Goal: Use online tool/utility: Utilize a website feature to perform a specific function

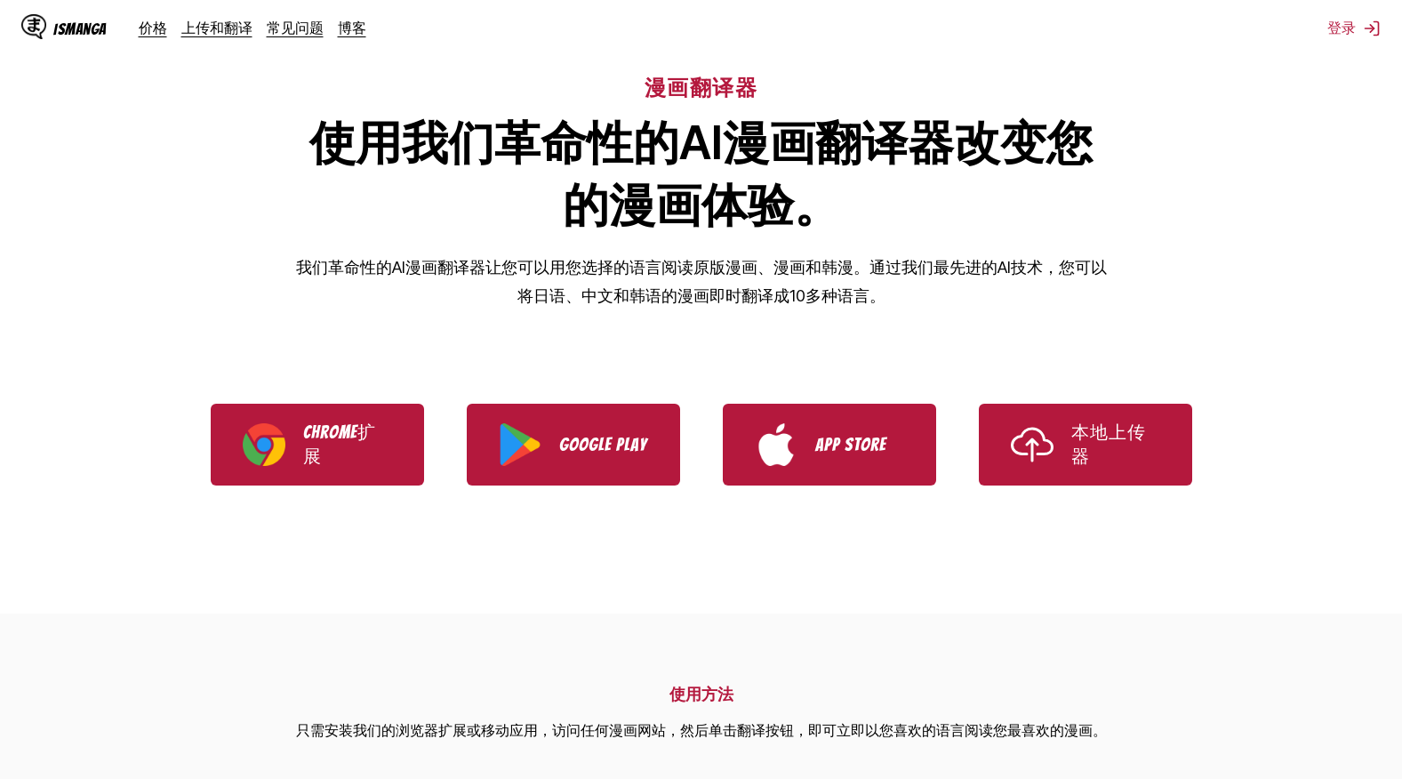
scroll to position [89, 0]
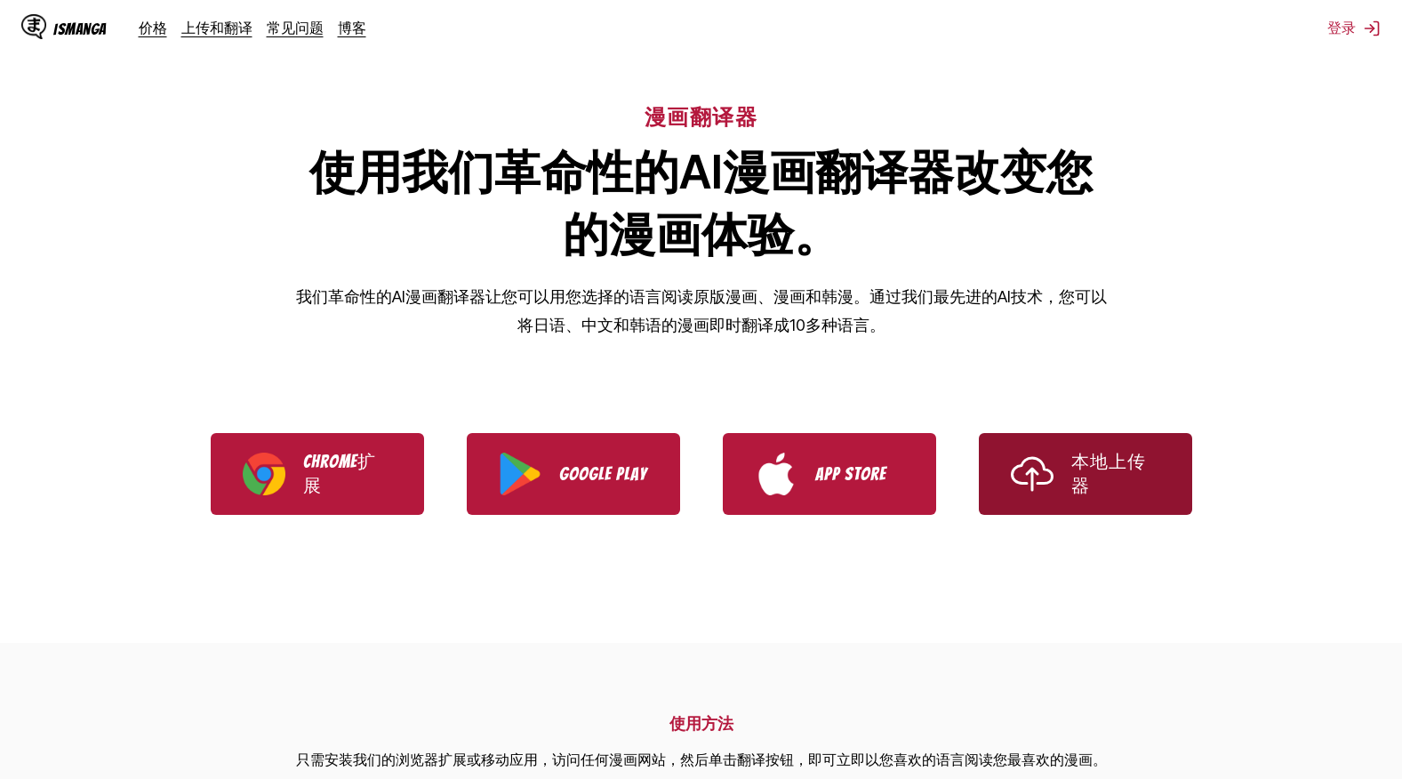
click at [1149, 495] on p "本地上传器" at bounding box center [1115, 474] width 89 height 48
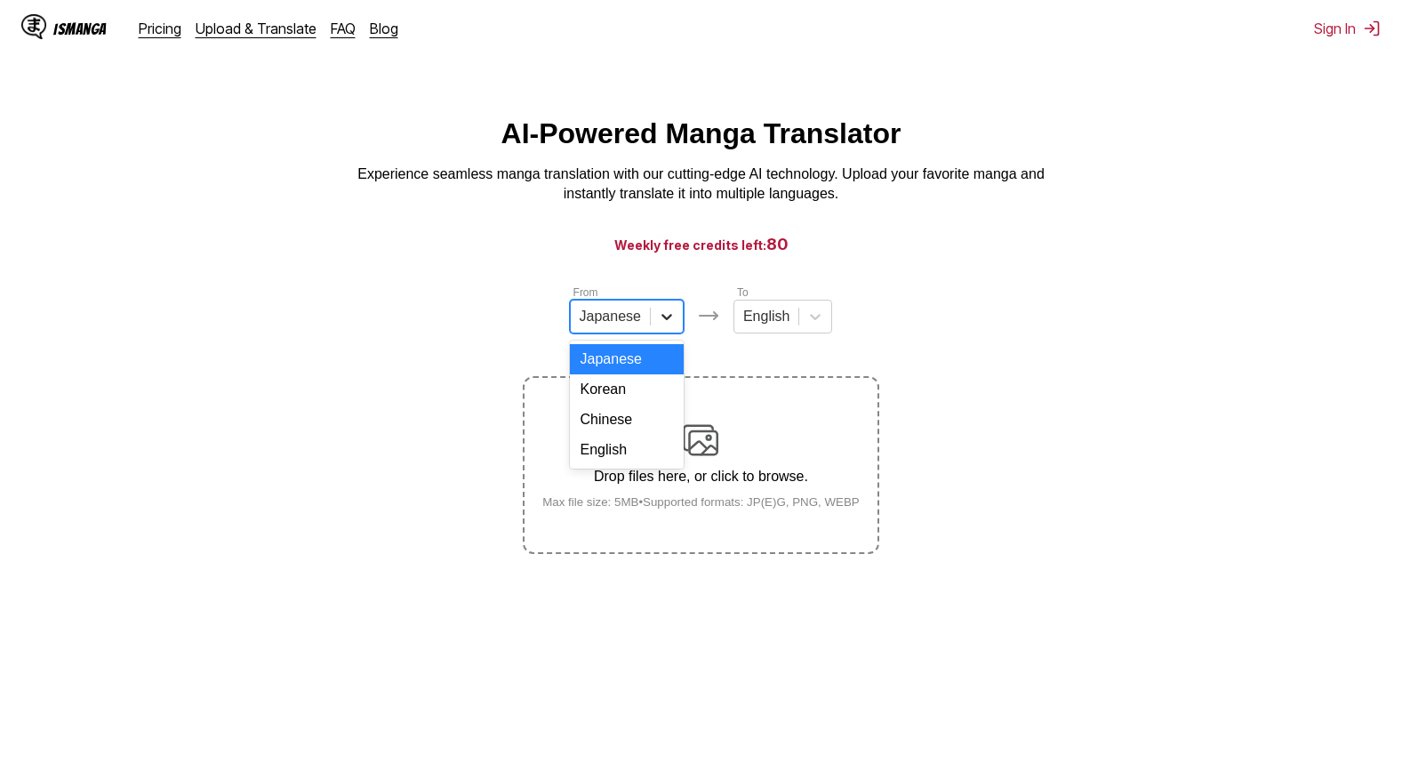
click at [666, 320] on icon at bounding box center [667, 317] width 18 height 18
click at [817, 323] on icon at bounding box center [815, 317] width 18 height 18
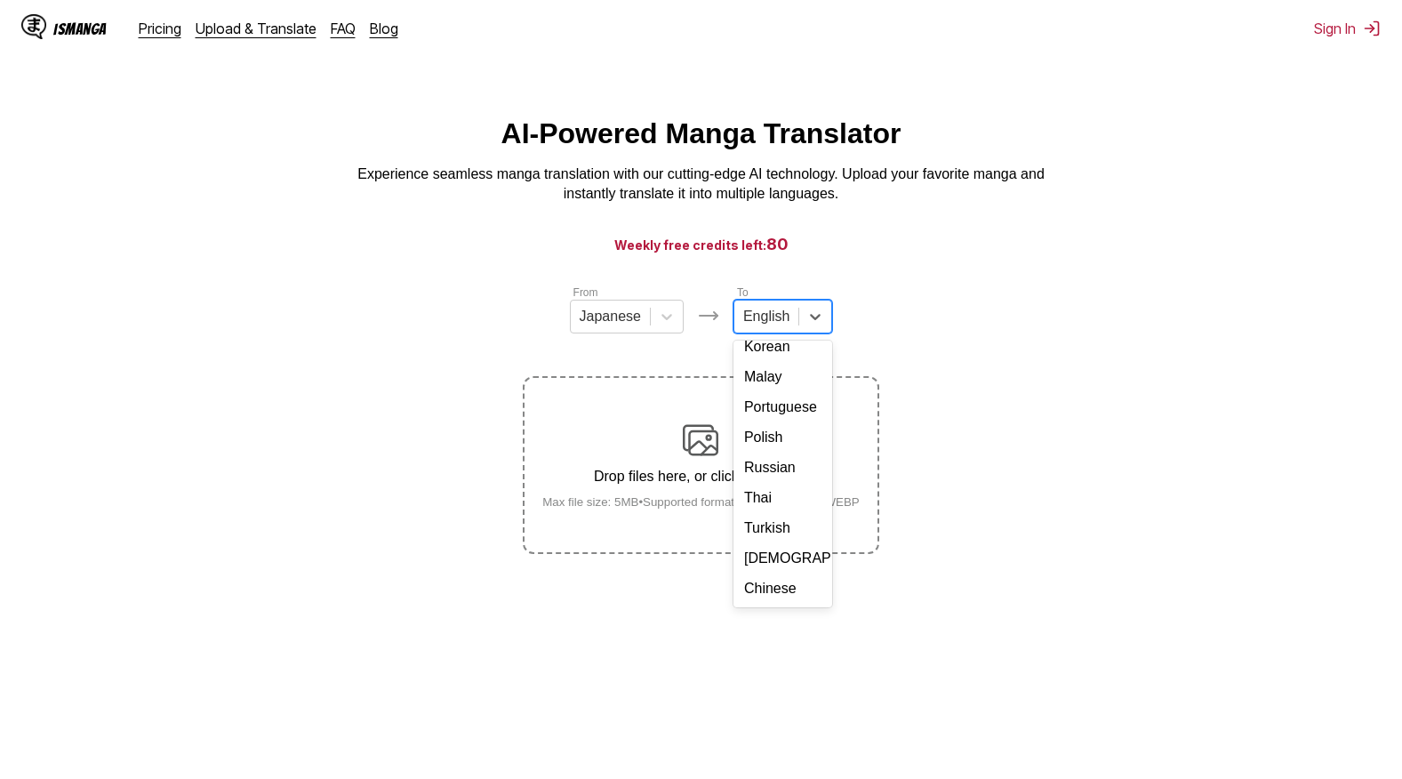
scroll to position [307, 0]
click at [776, 592] on div "Chinese" at bounding box center [782, 588] width 99 height 30
click at [800, 447] on div "Drop files here, or click to browse. [PERSON_NAME] file size: 5MB • Supported f…" at bounding box center [701, 465] width 346 height 86
click at [0, 0] on input "Drop files here, or click to browse. [PERSON_NAME] file size: 5MB • Supported f…" at bounding box center [0, 0] width 0 height 0
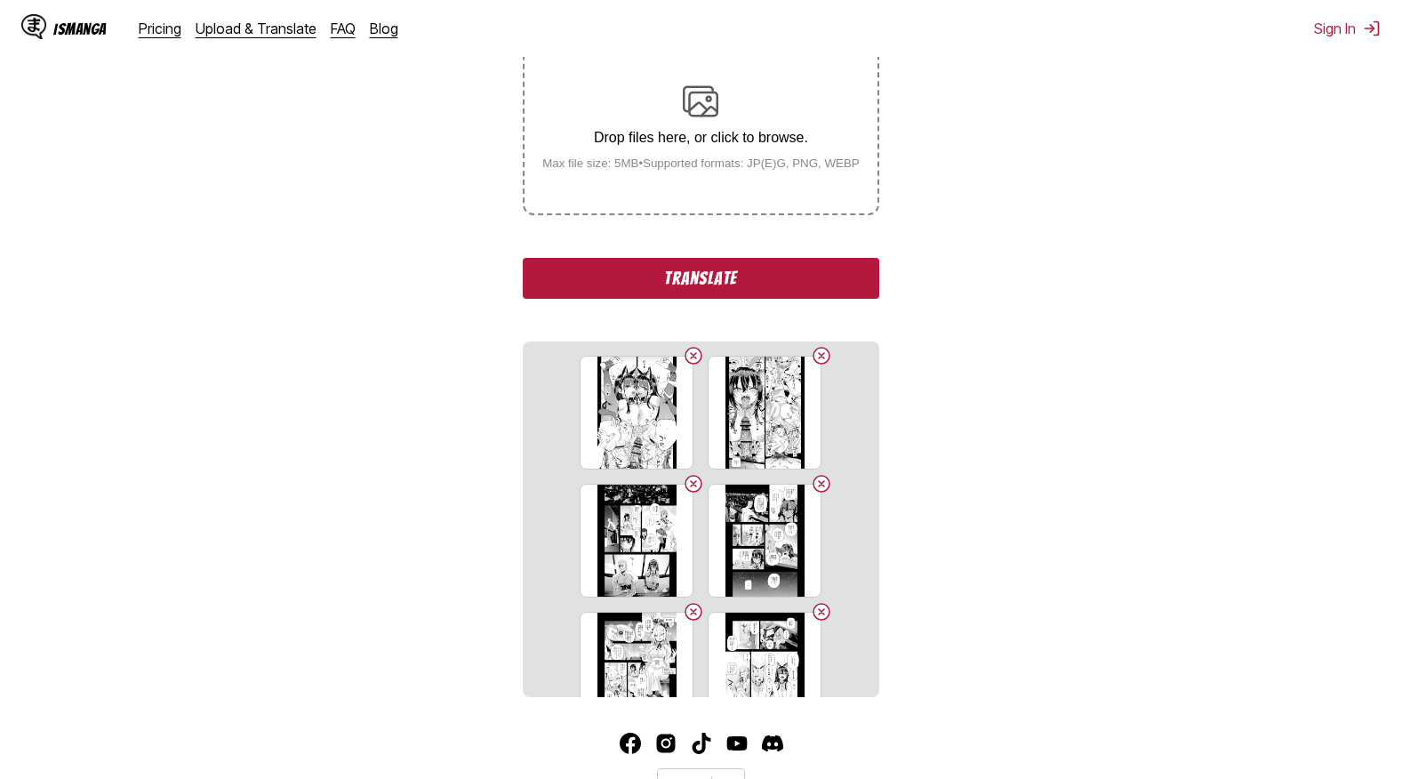
scroll to position [356, 0]
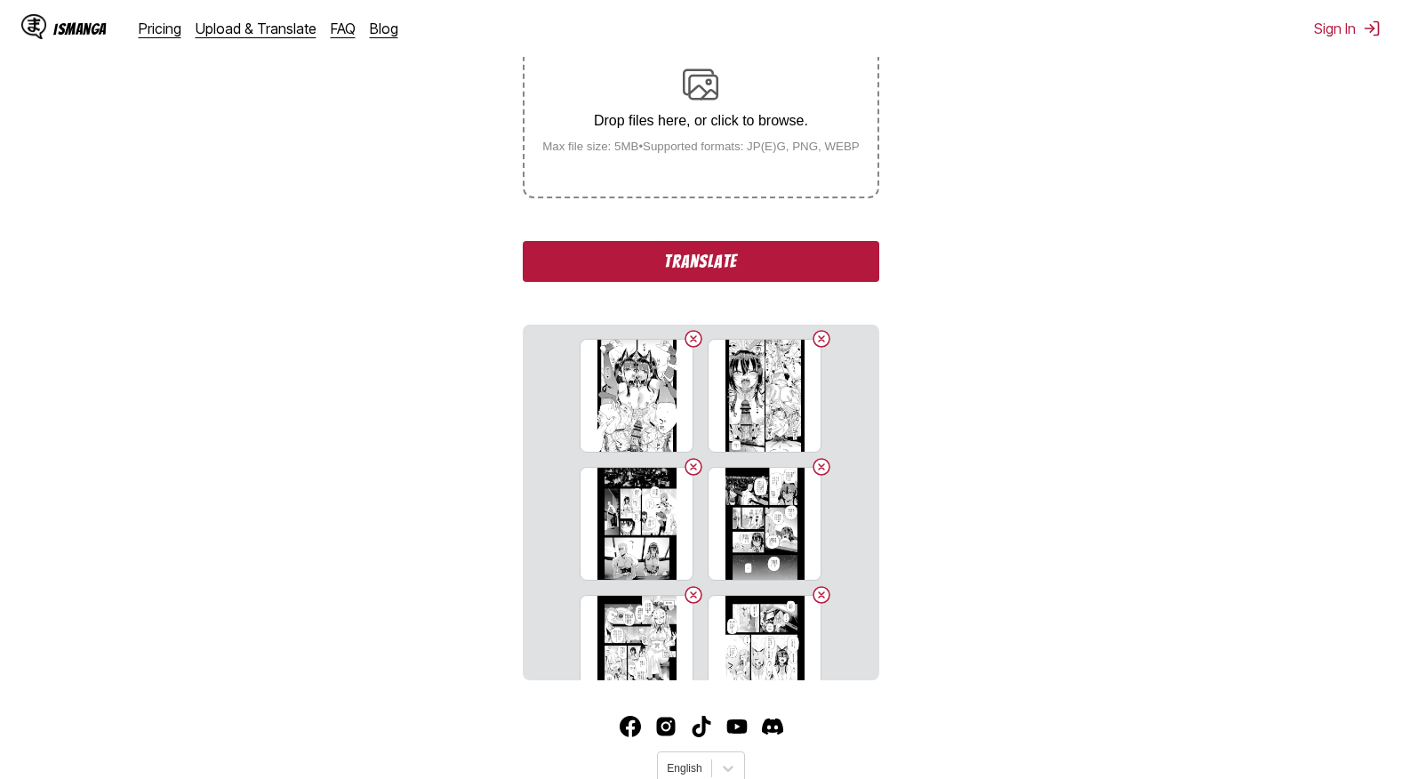
click at [753, 267] on button "Translate" at bounding box center [701, 261] width 356 height 41
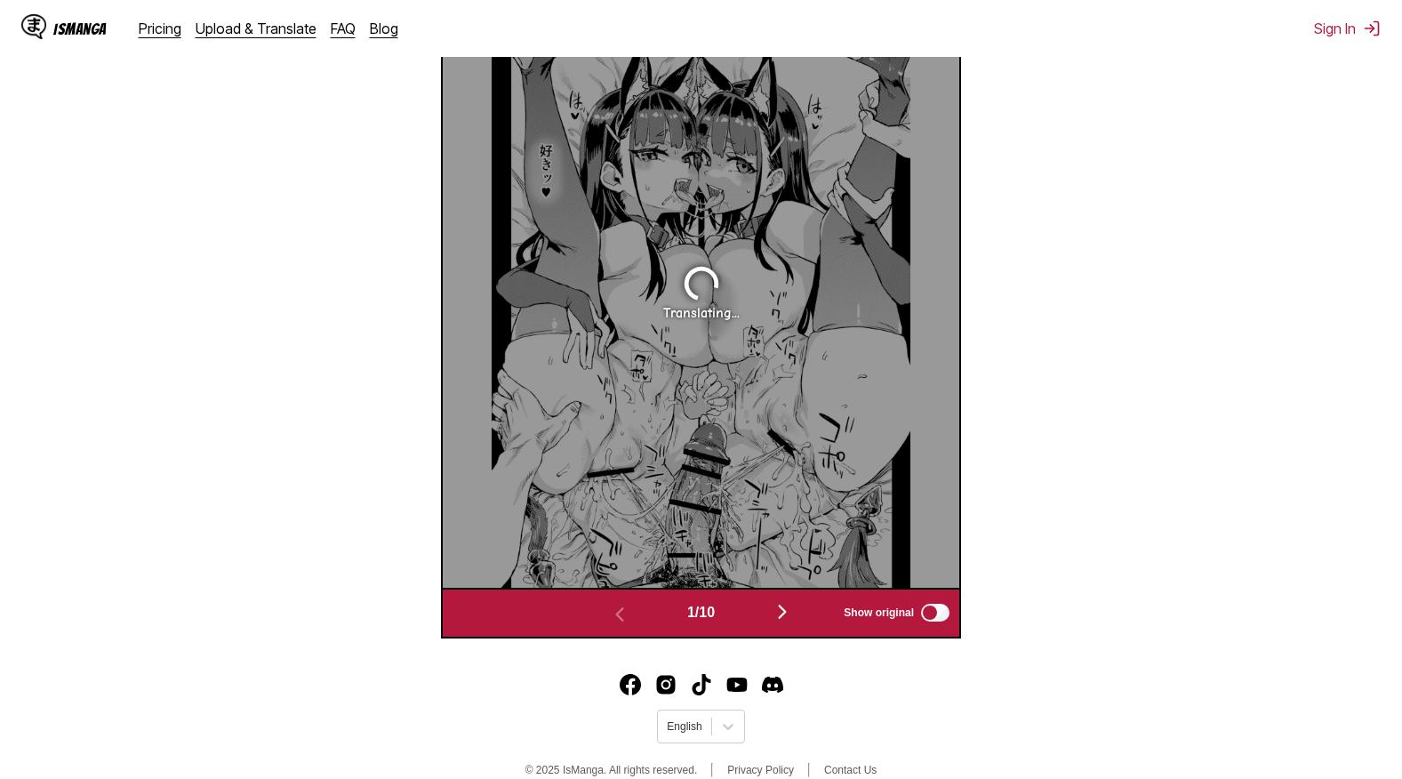
scroll to position [742, 0]
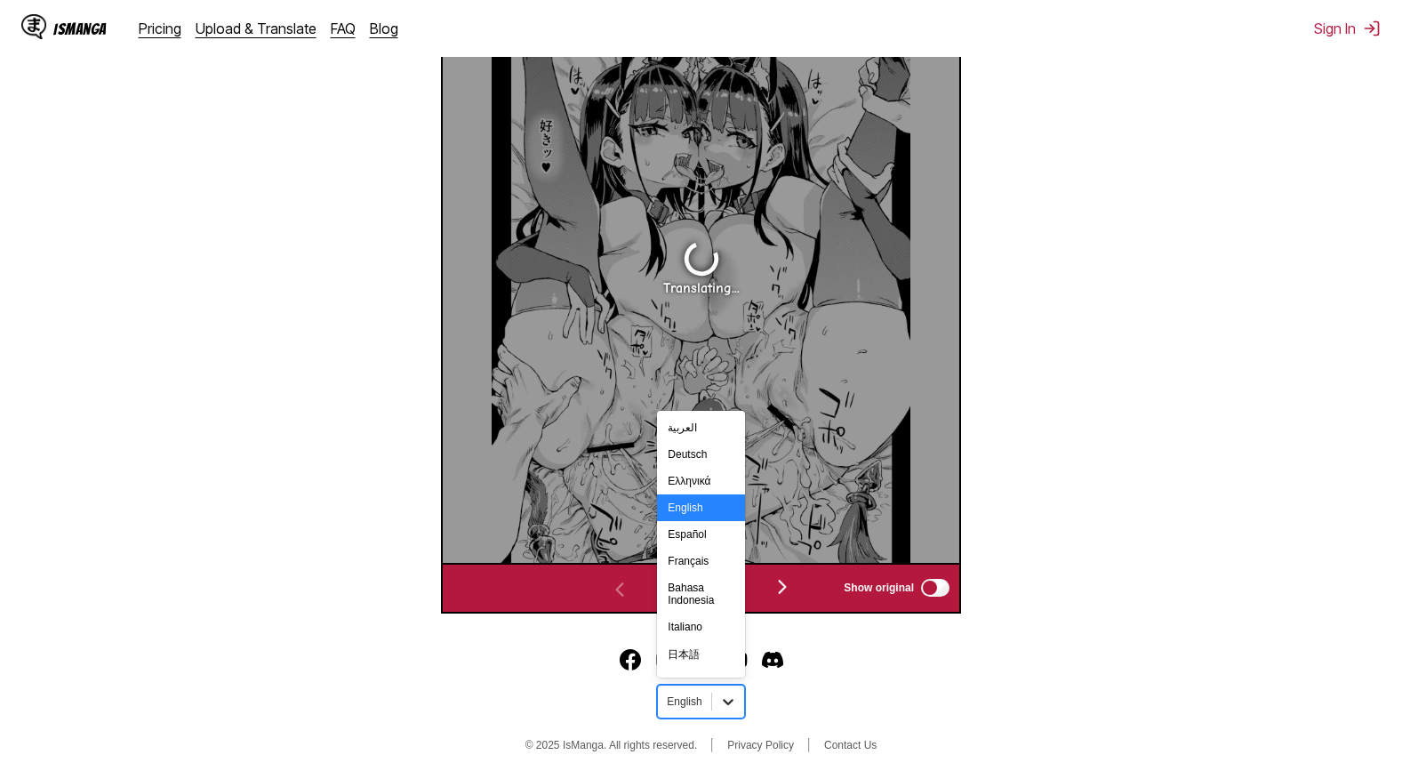
click at [731, 695] on icon at bounding box center [728, 701] width 18 height 18
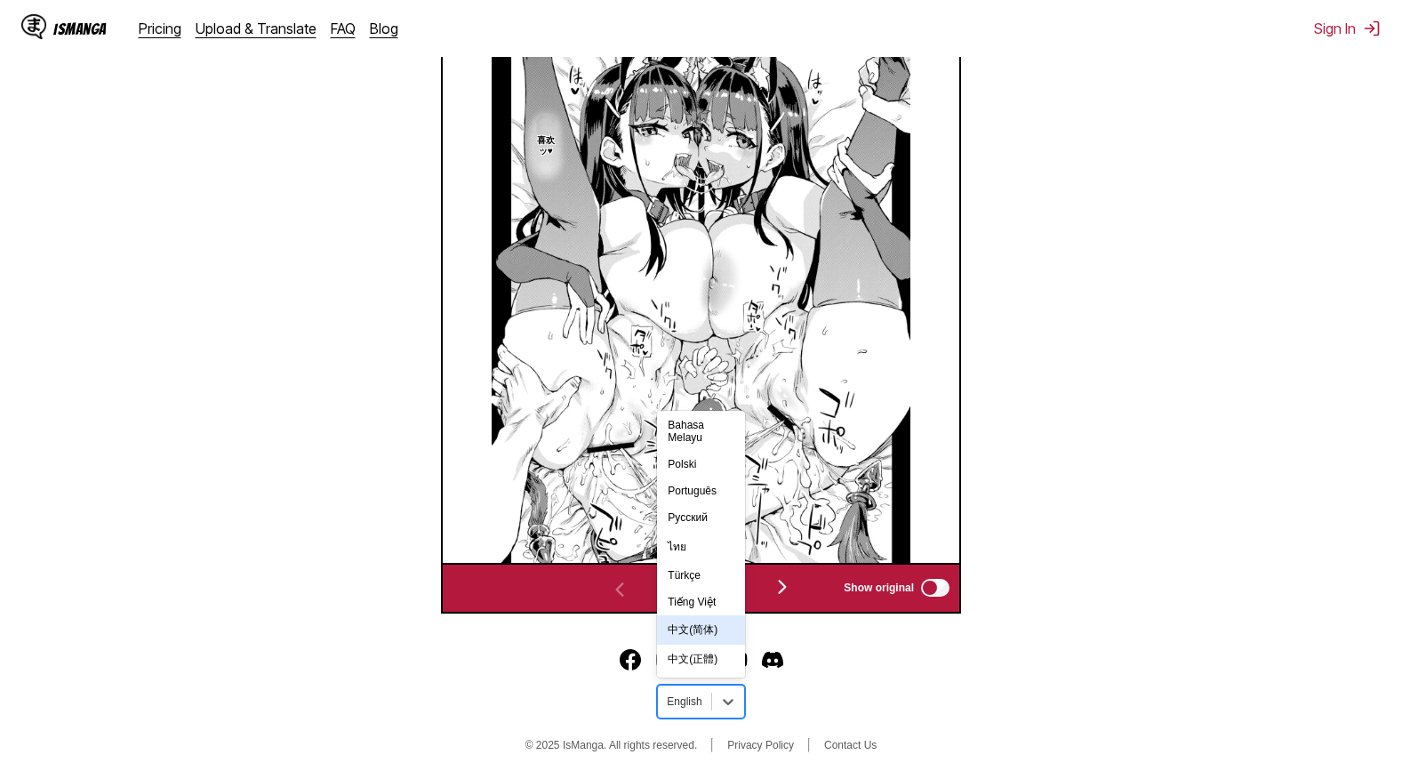
click at [1183, 476] on section "From Japanese To Chinese Drop files here, or click to browse. [PERSON_NAME] fil…" at bounding box center [700, 78] width 1373 height 1069
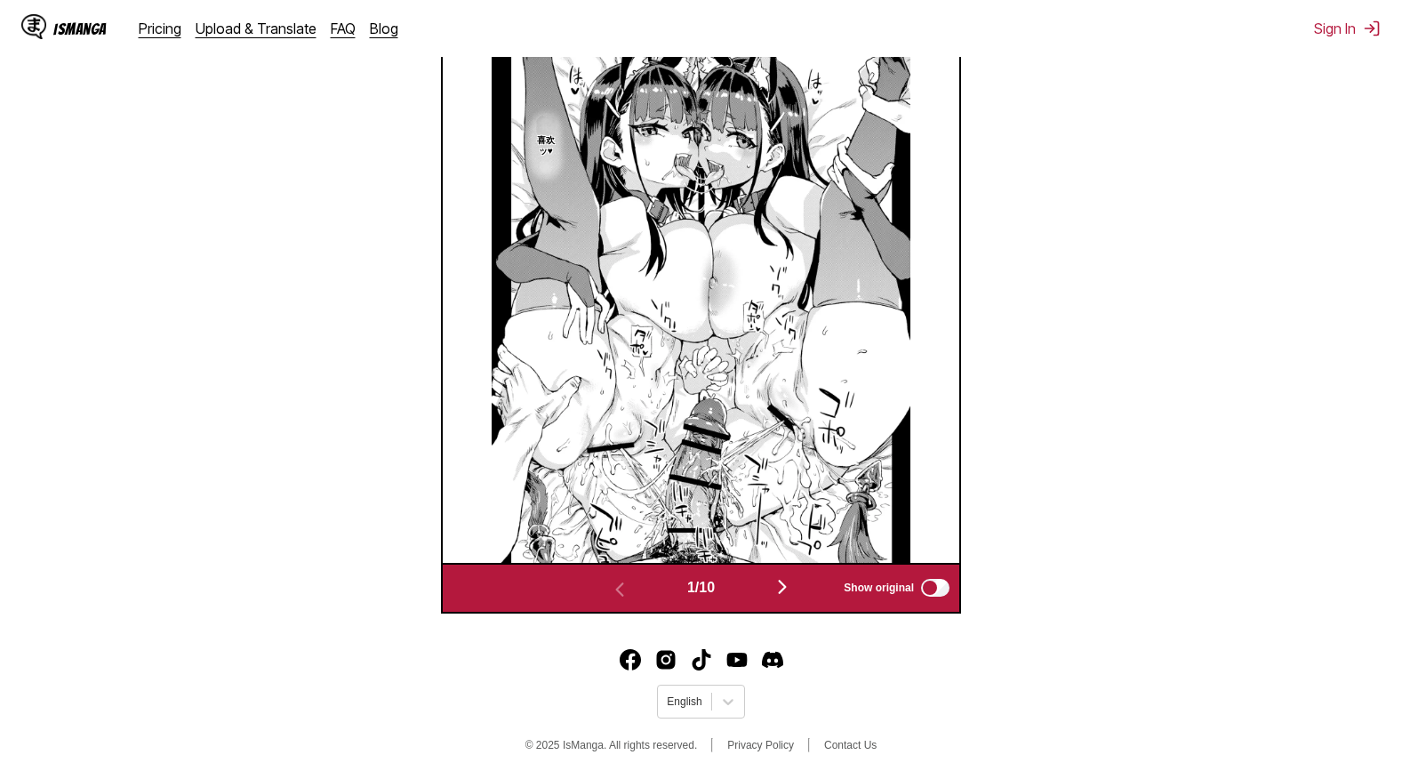
scroll to position [742, 0]
click at [789, 585] on img "button" at bounding box center [782, 586] width 21 height 21
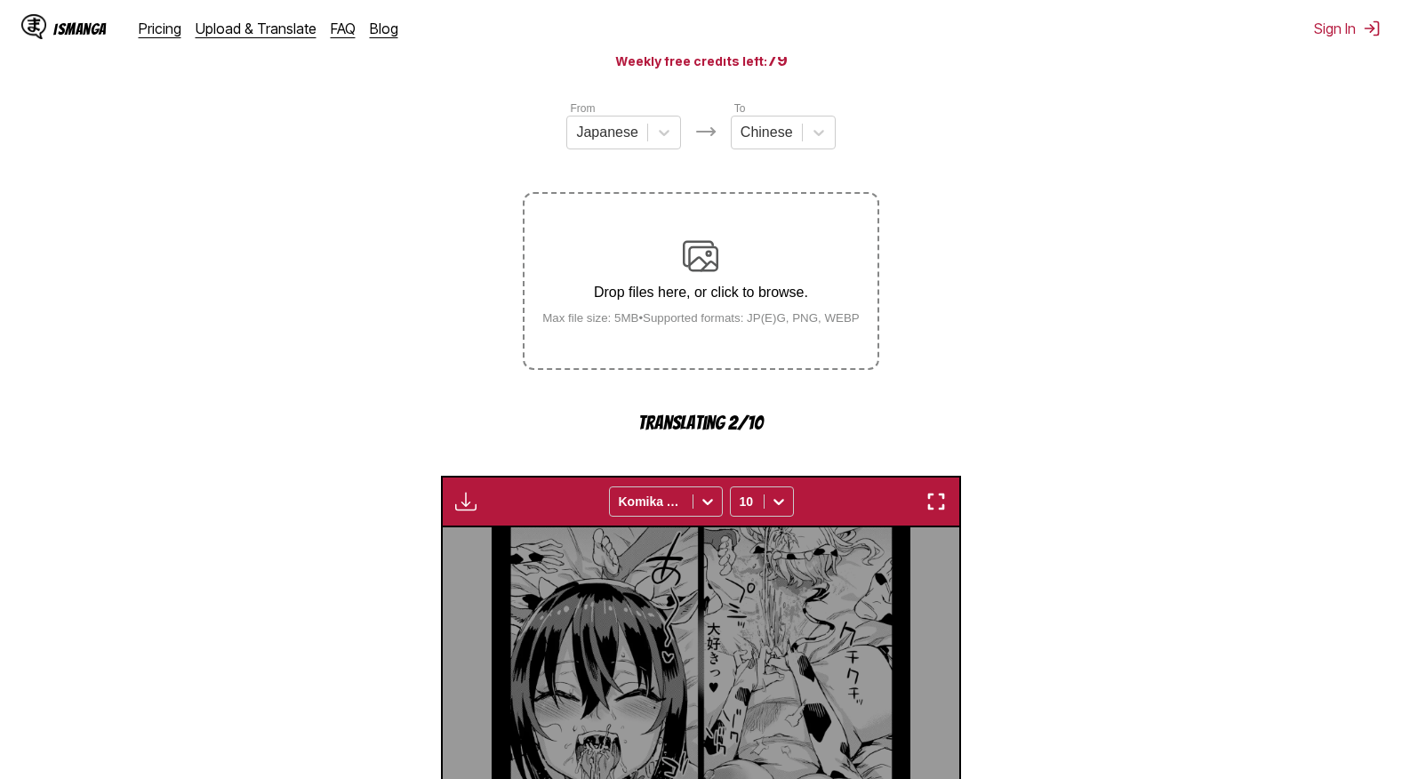
scroll to position [180, 0]
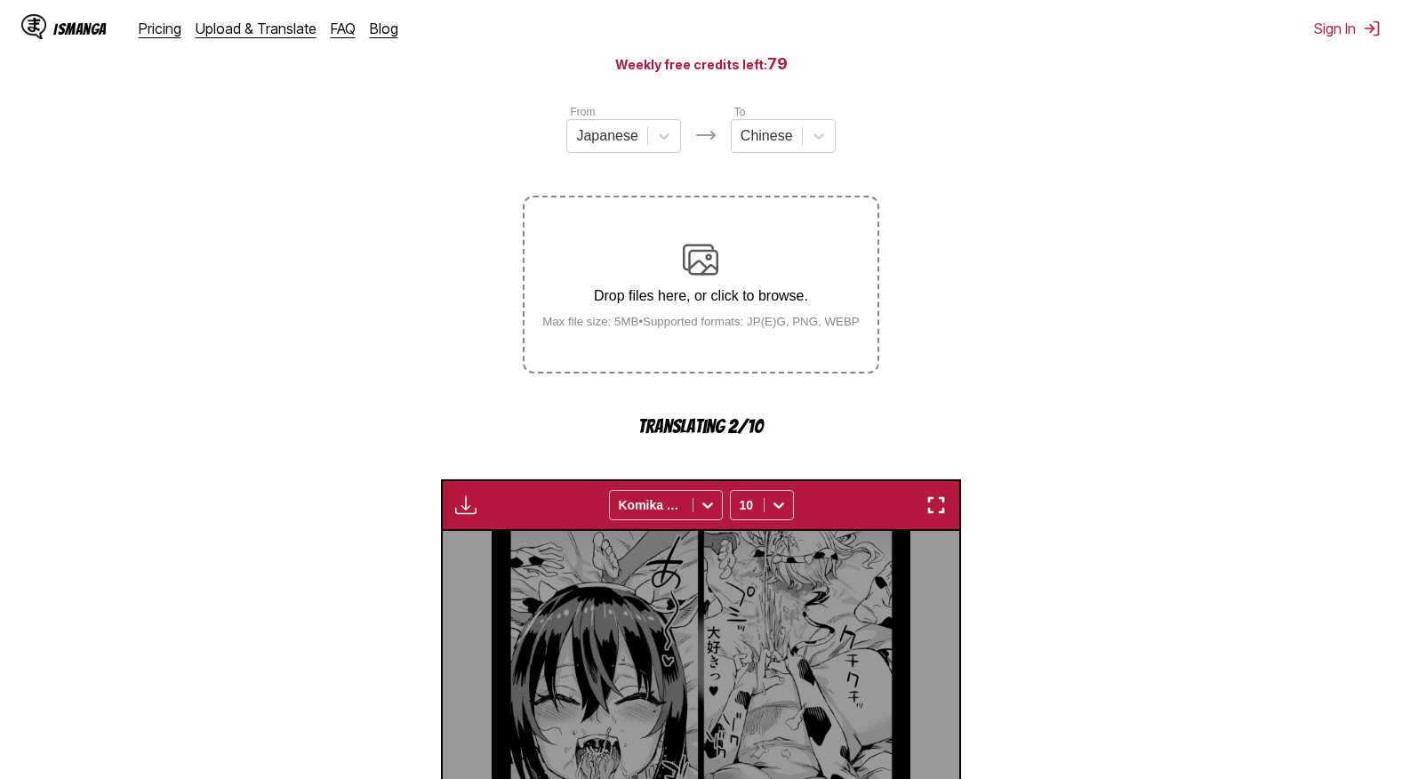
click at [460, 508] on img "button" at bounding box center [465, 504] width 21 height 21
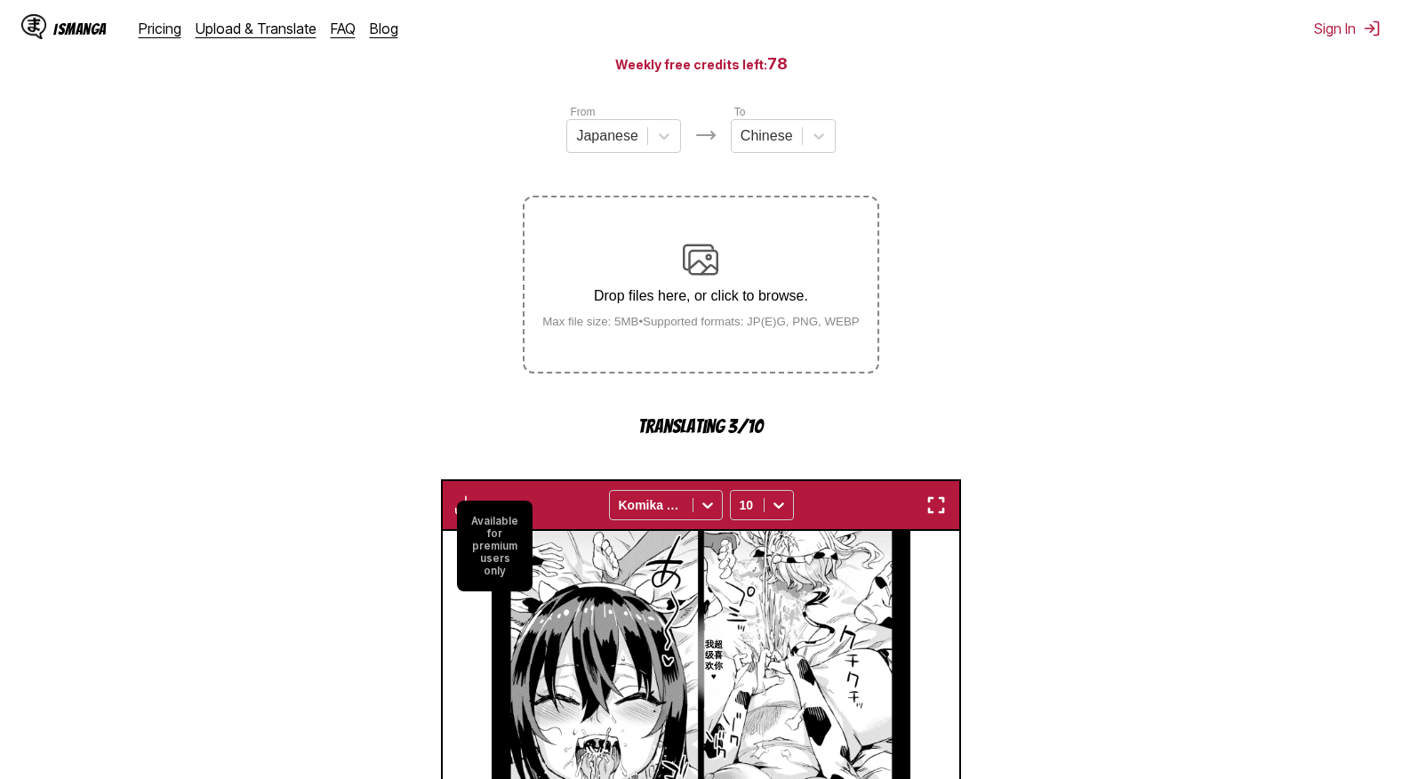
click at [480, 440] on section "From Japanese To Chinese Drop files here, or click to browse. [PERSON_NAME] fil…" at bounding box center [700, 637] width 1373 height 1069
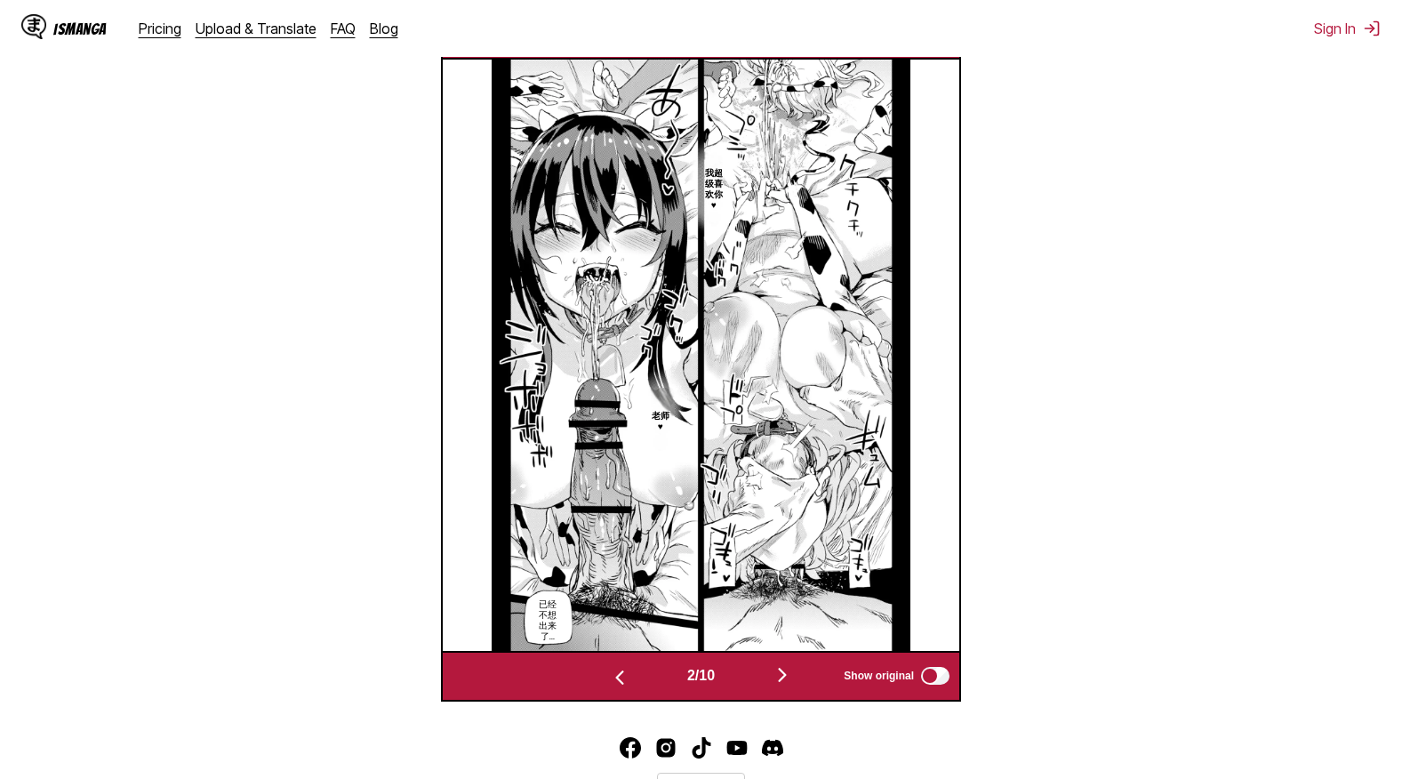
scroll to position [653, 0]
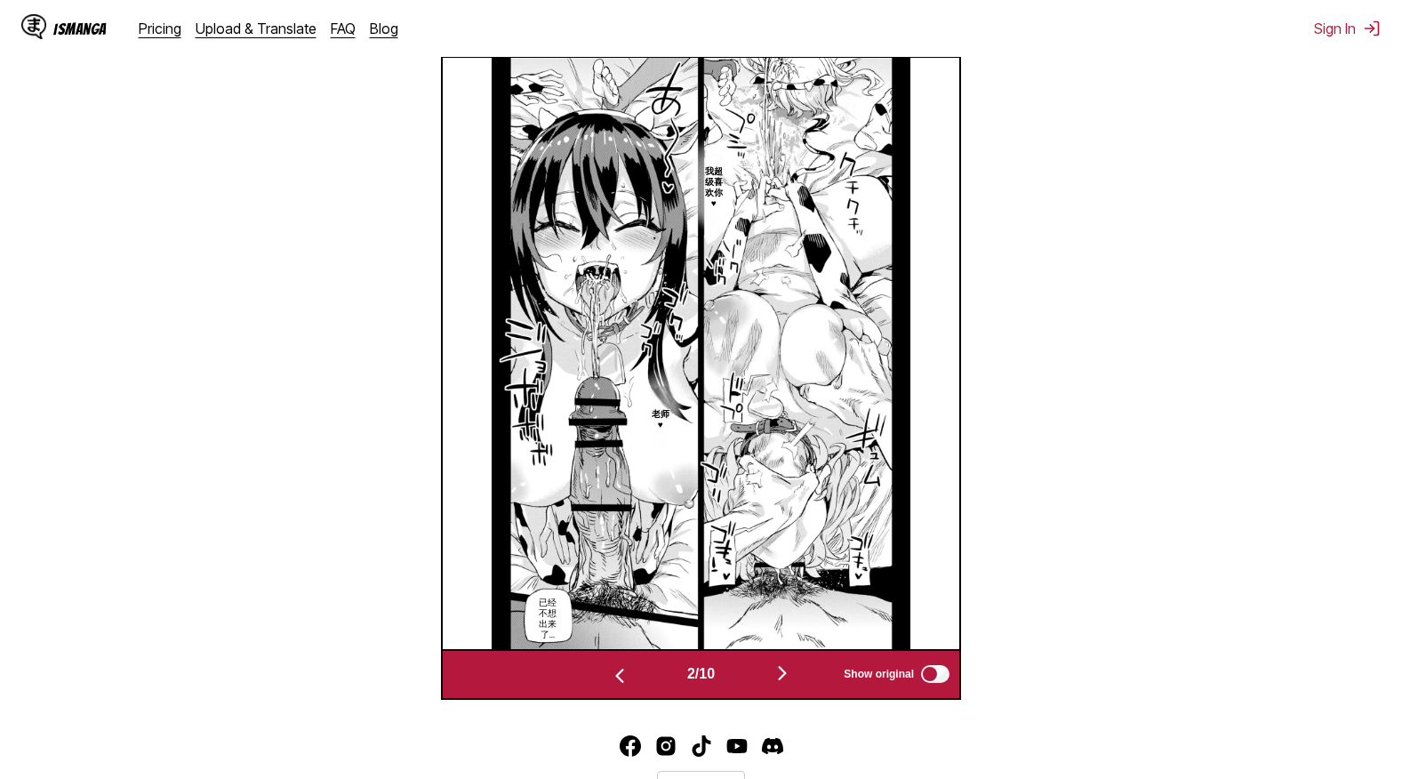
click at [801, 668] on button "button" at bounding box center [782, 674] width 107 height 26
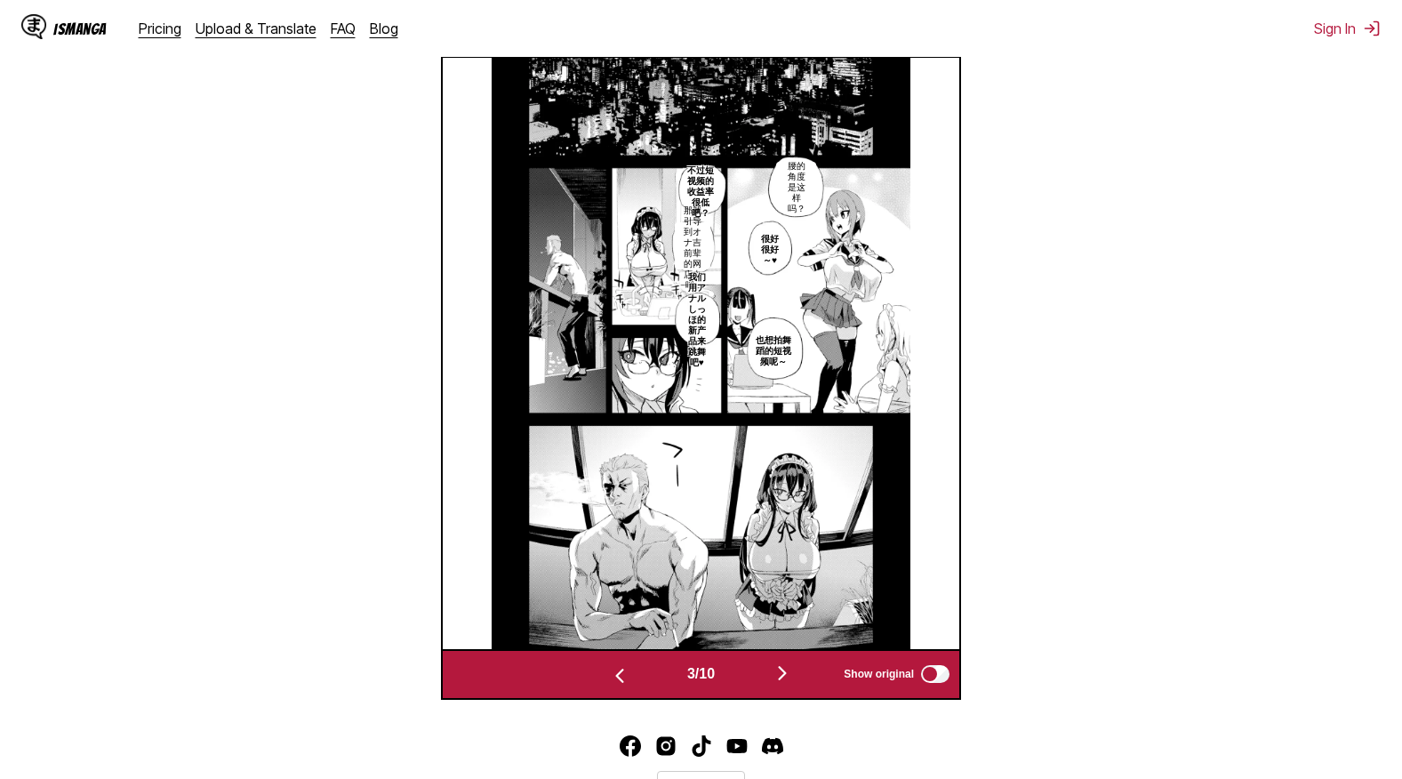
click at [782, 671] on img "button" at bounding box center [782, 672] width 21 height 21
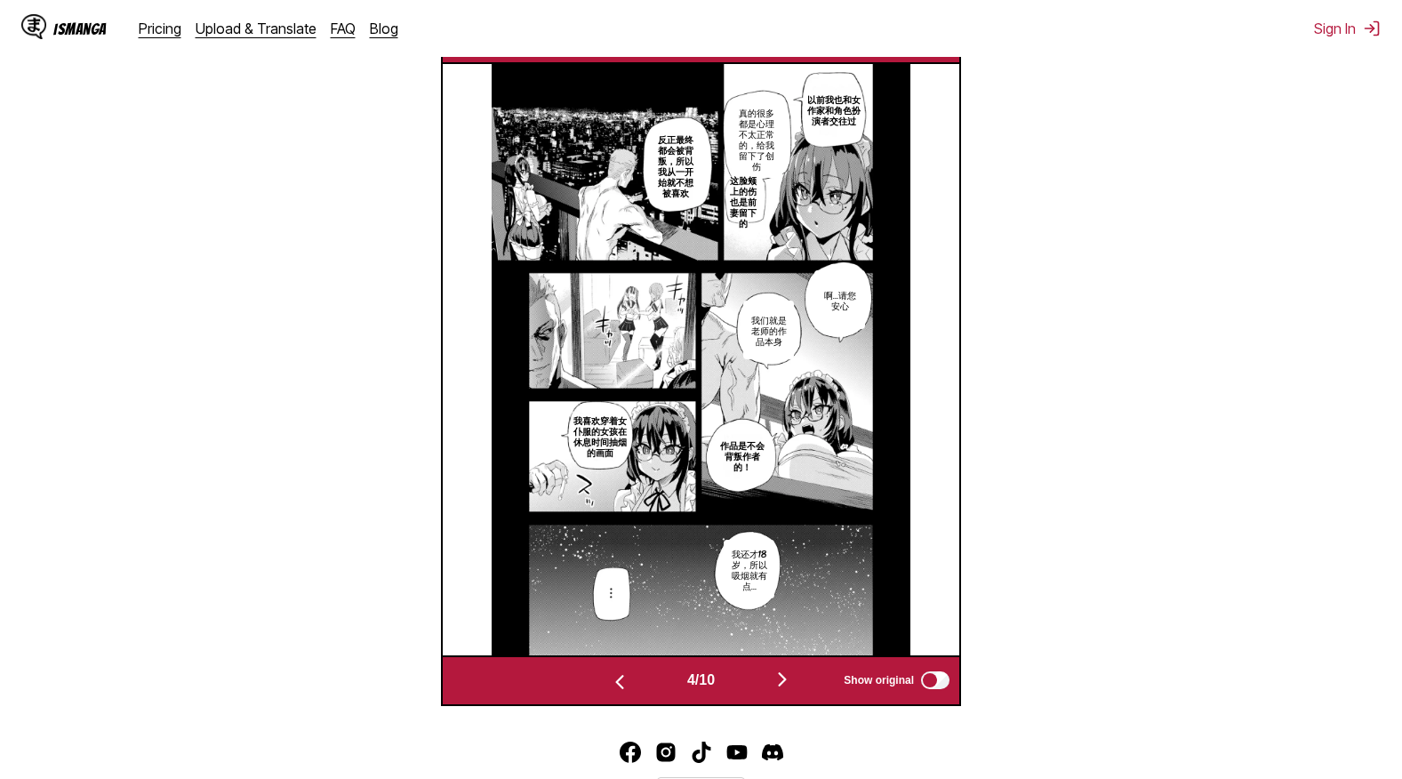
scroll to position [653, 0]
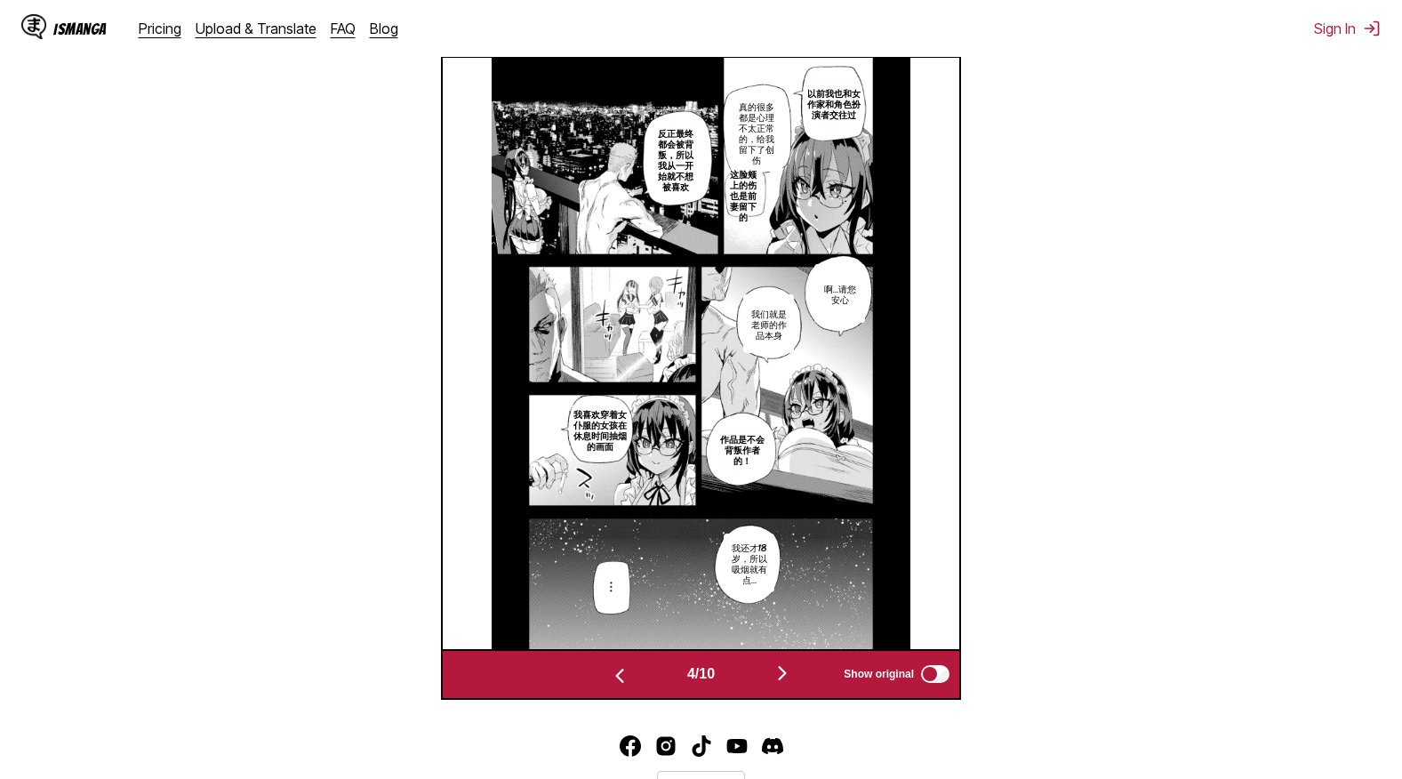
click at [786, 678] on img "button" at bounding box center [782, 672] width 21 height 21
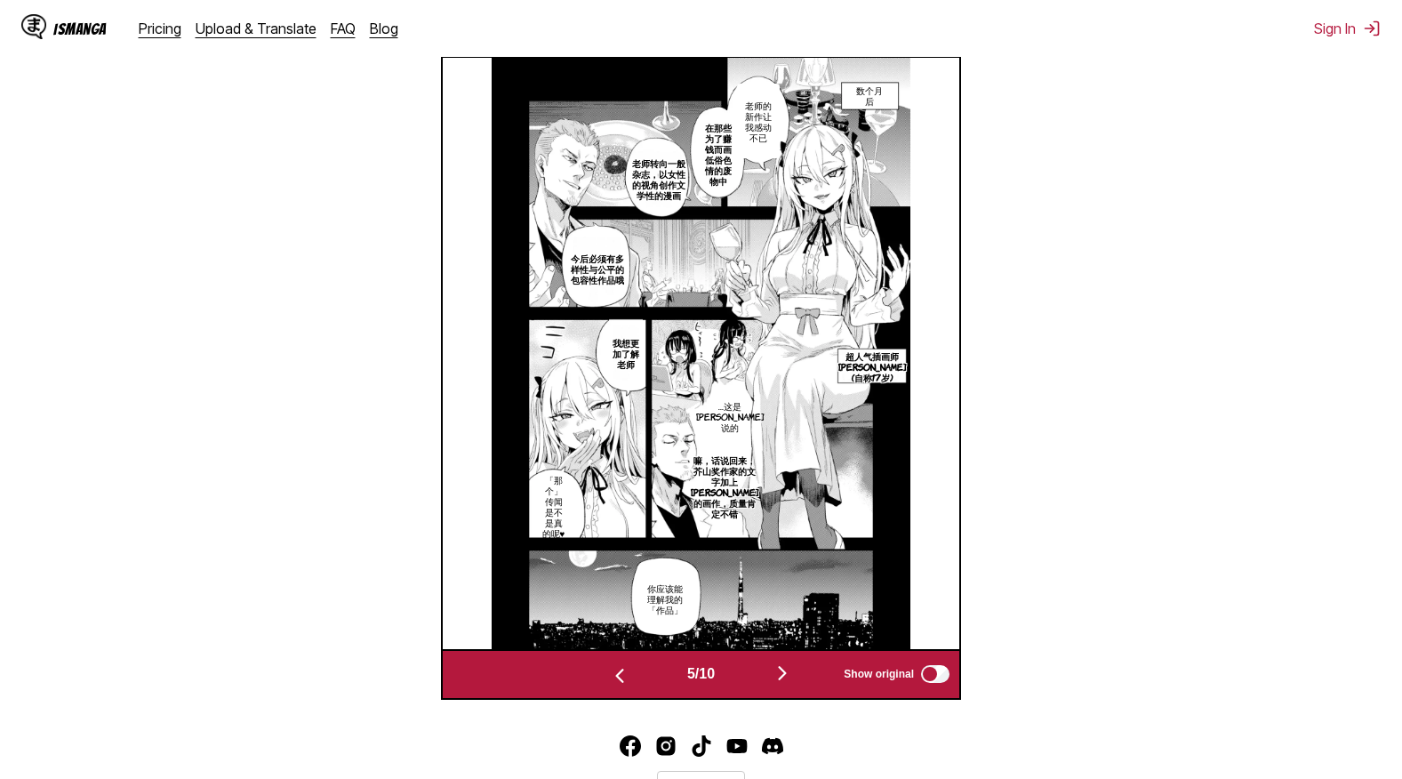
click at [793, 675] on img "button" at bounding box center [782, 672] width 21 height 21
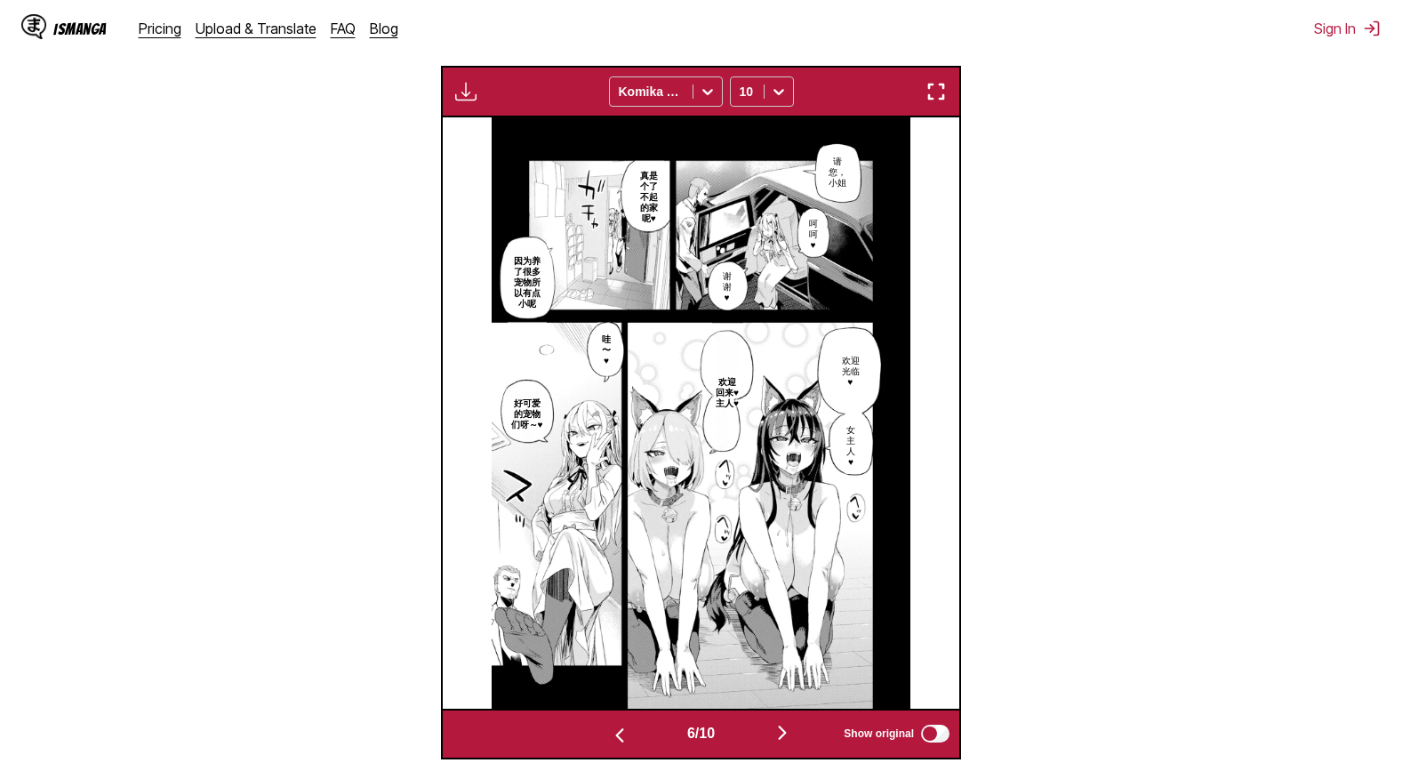
scroll to position [533, 0]
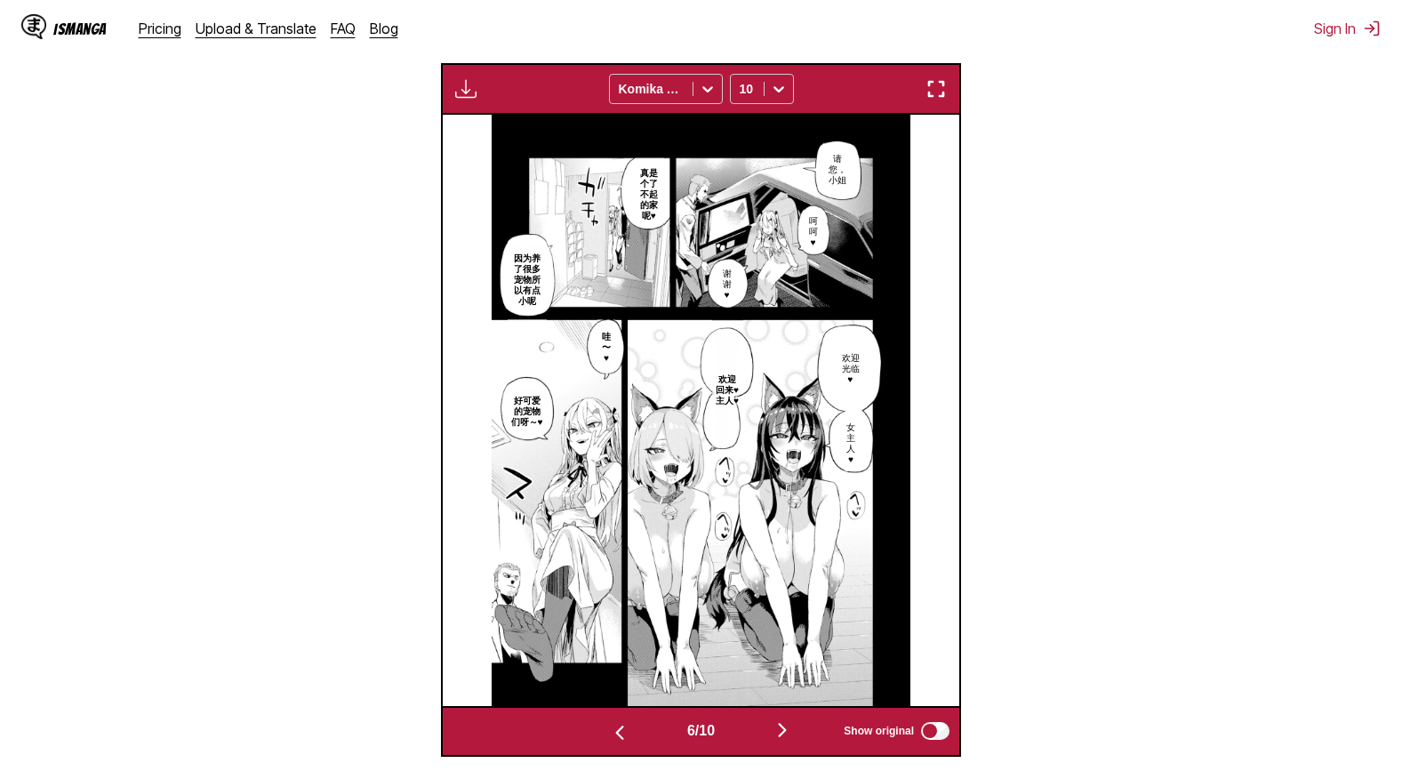
click at [621, 738] on img "button" at bounding box center [619, 732] width 21 height 21
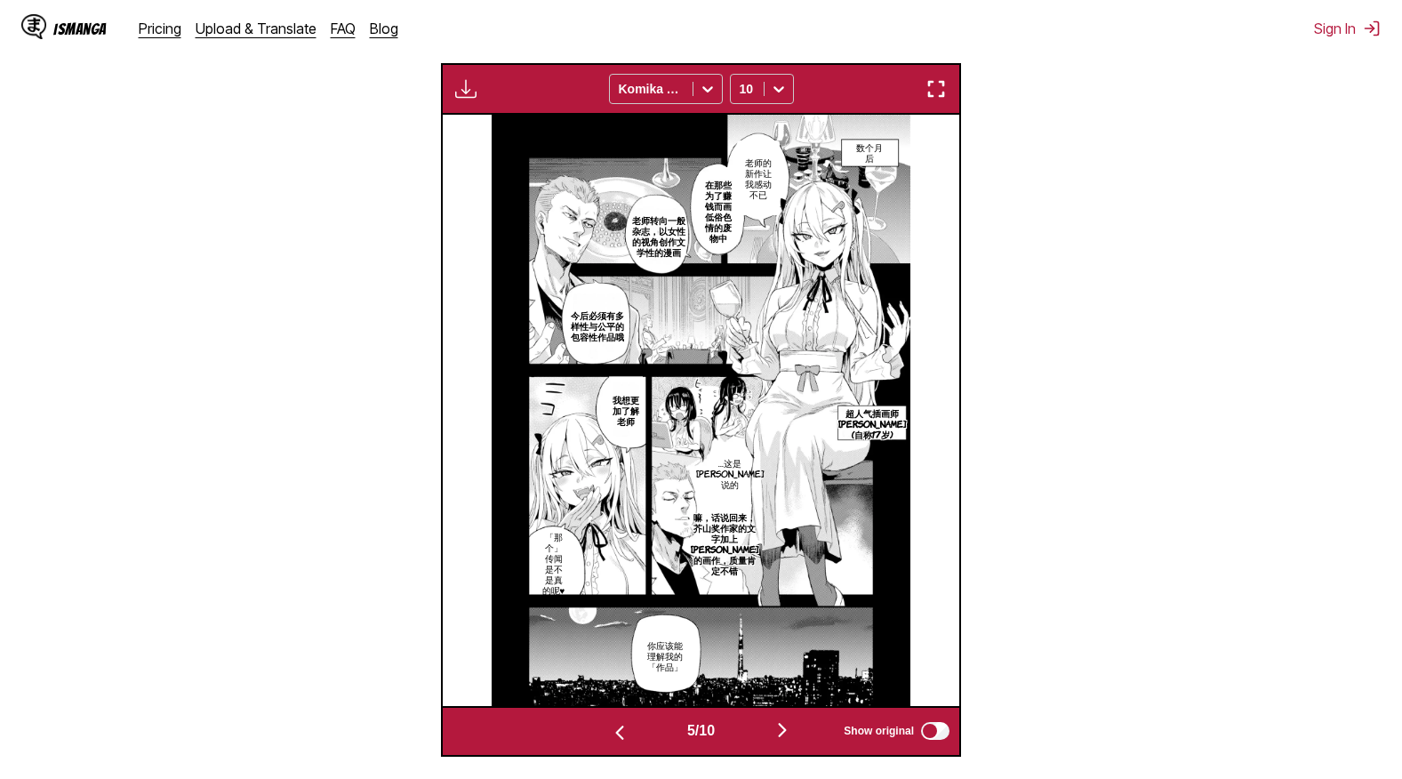
click at [787, 739] on img "button" at bounding box center [782, 729] width 21 height 21
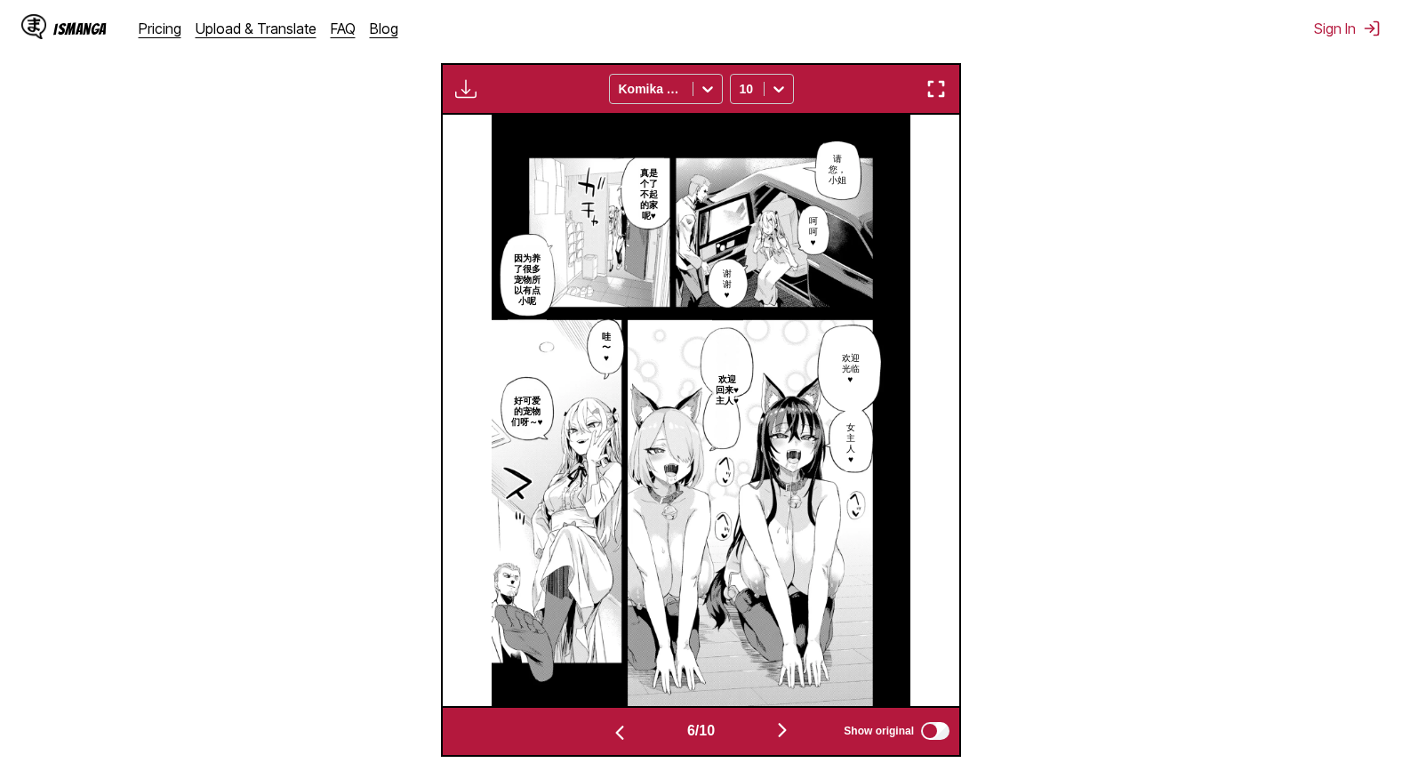
click at [787, 739] on img "button" at bounding box center [782, 729] width 21 height 21
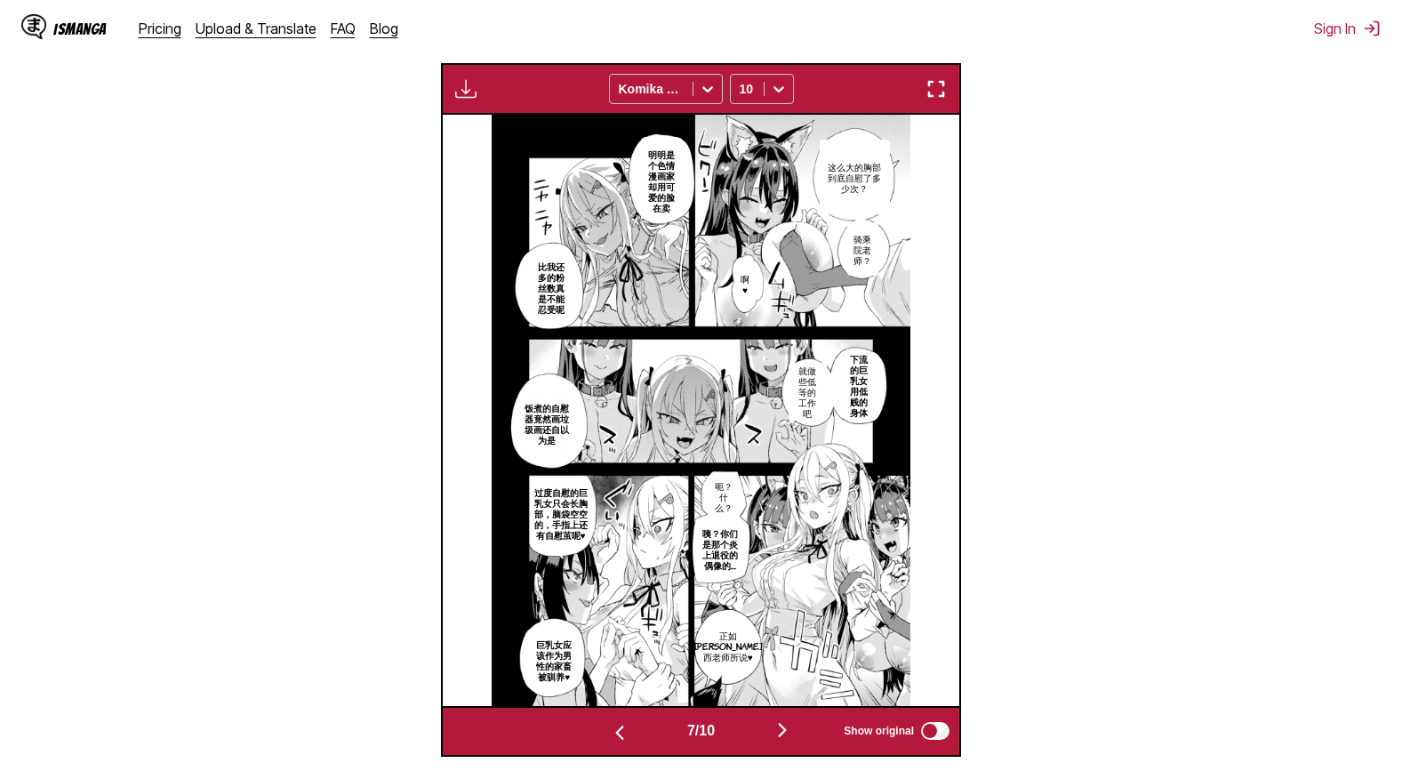
click at [787, 739] on img "button" at bounding box center [782, 729] width 21 height 21
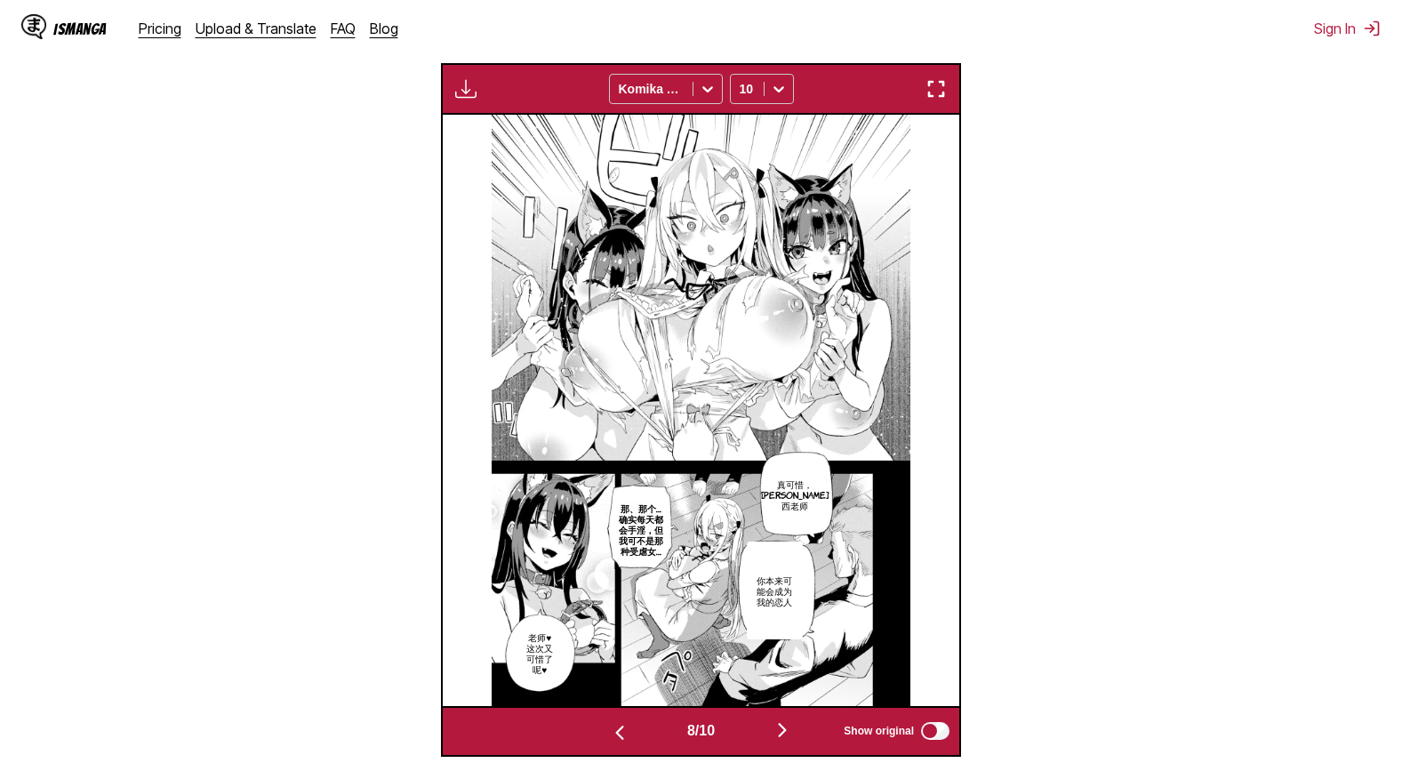
click at [787, 739] on img "button" at bounding box center [782, 729] width 21 height 21
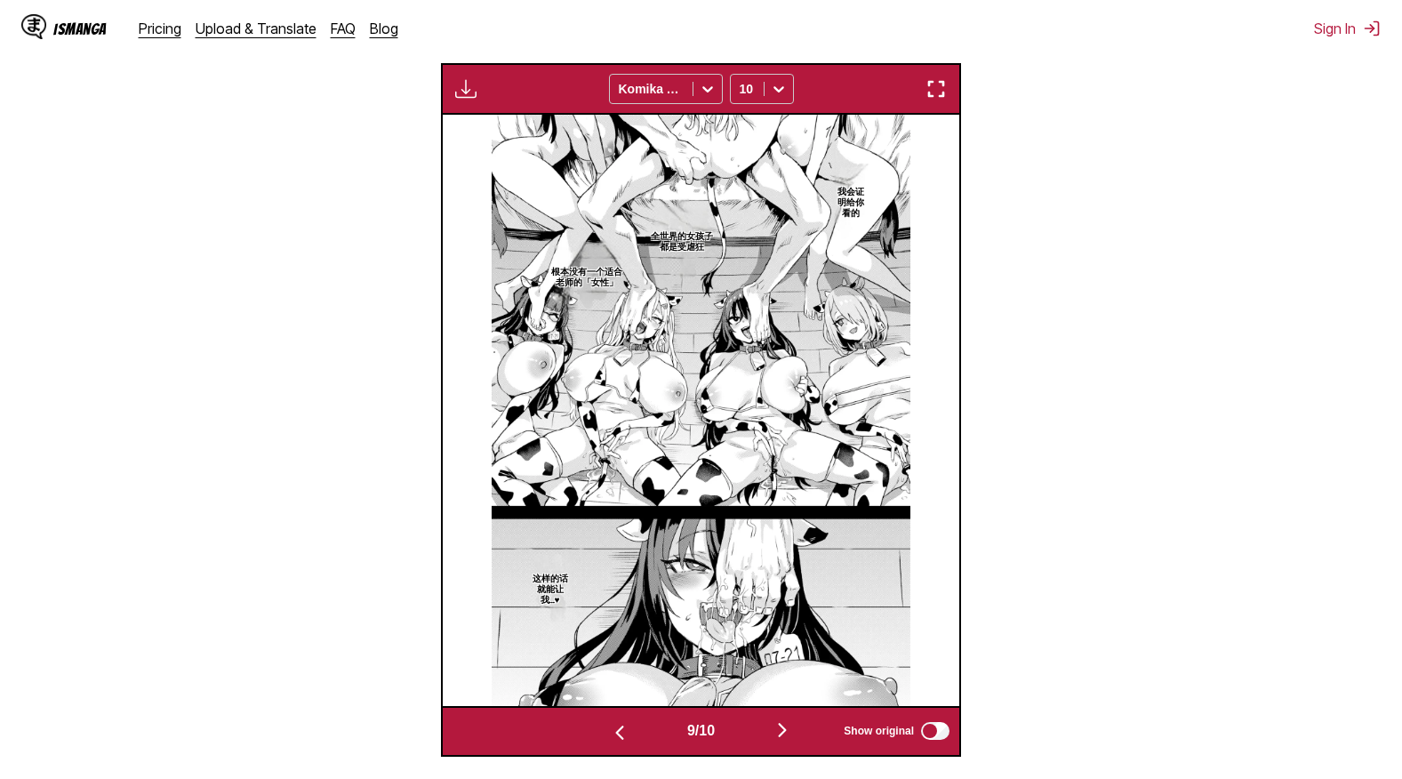
click at [787, 739] on img "button" at bounding box center [782, 729] width 21 height 21
